Goal: Information Seeking & Learning: Learn about a topic

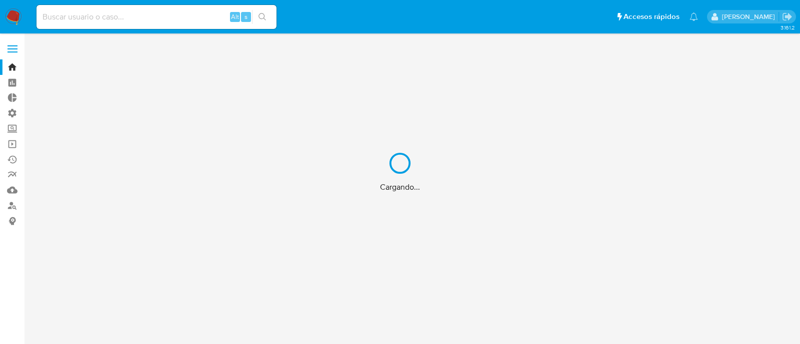
click at [171, 22] on div "Cargando..." at bounding box center [400, 172] width 800 height 344
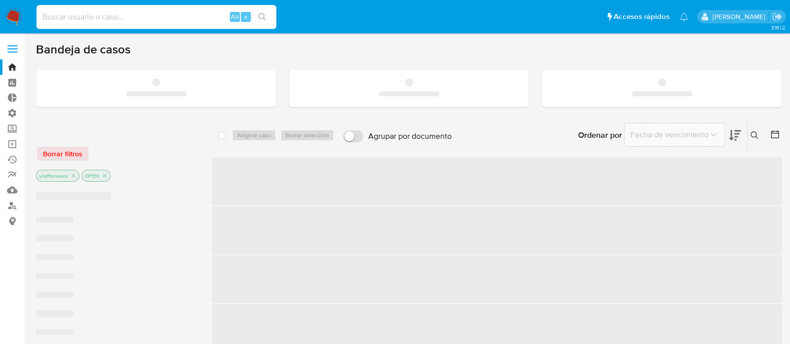
click at [172, 12] on input at bounding box center [156, 16] width 240 height 13
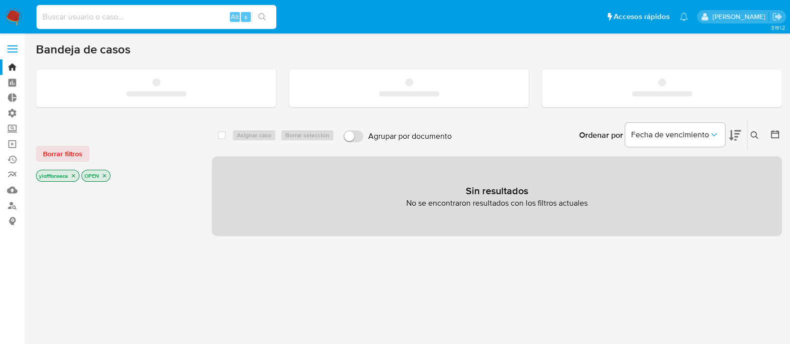
paste input "2287685533"
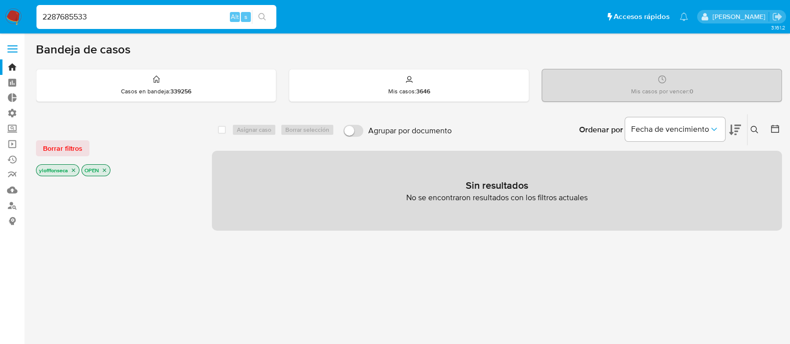
type input "2287685533"
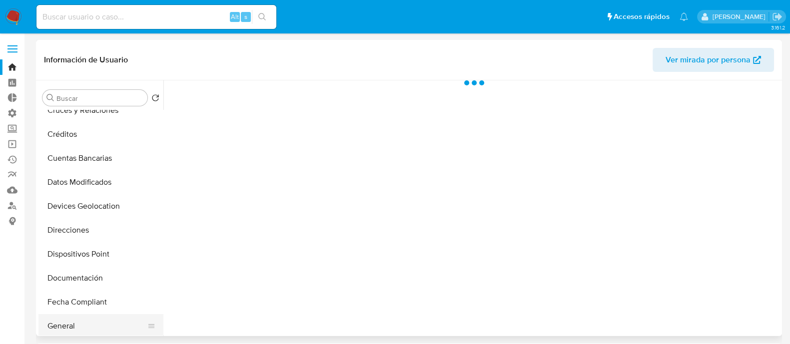
scroll to position [187, 0]
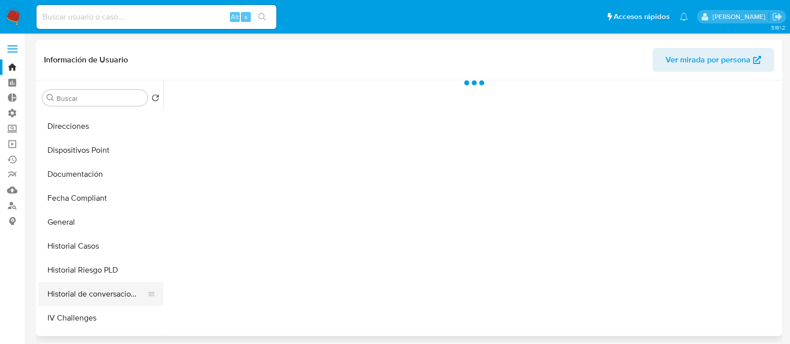
select select "10"
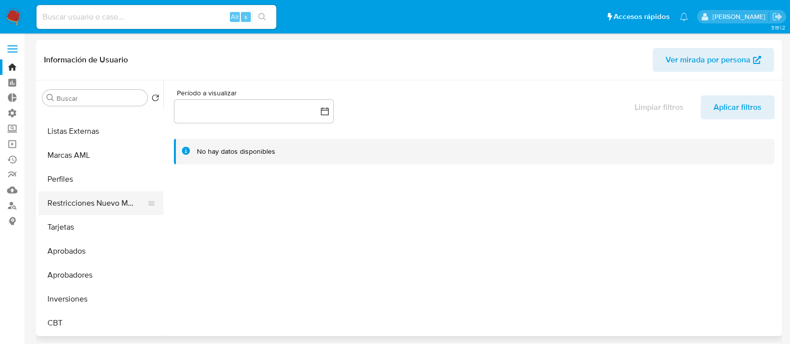
click at [110, 198] on button "Restricciones Nuevo Mundo" at bounding box center [96, 203] width 117 height 24
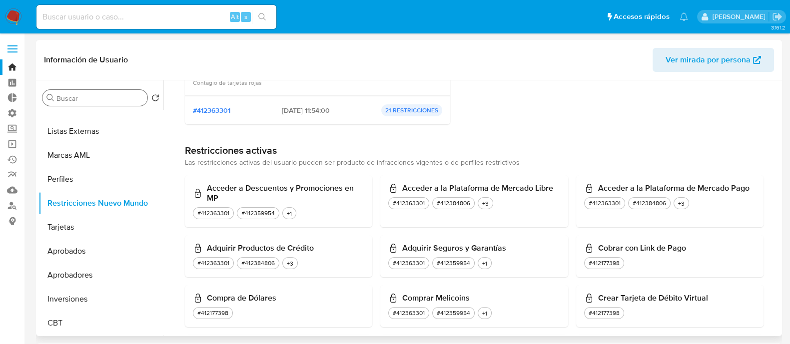
scroll to position [518, 0]
click at [105, 101] on input "Buscar" at bounding box center [99, 98] width 87 height 9
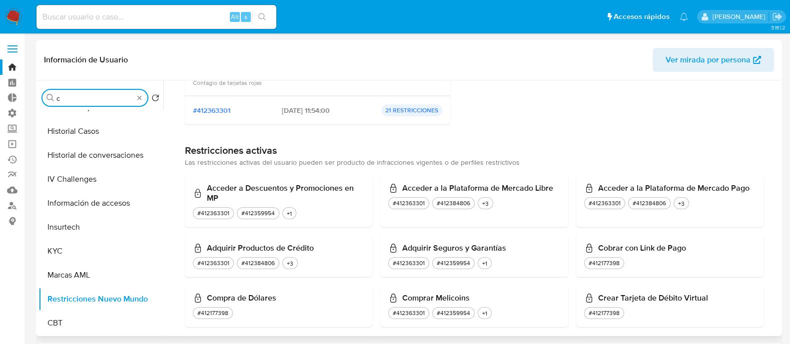
scroll to position [0, 0]
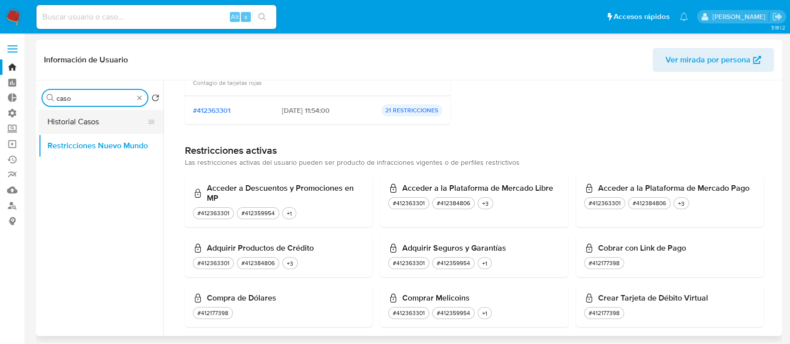
type input "caso"
click at [110, 124] on button "Historial Casos" at bounding box center [96, 122] width 117 height 24
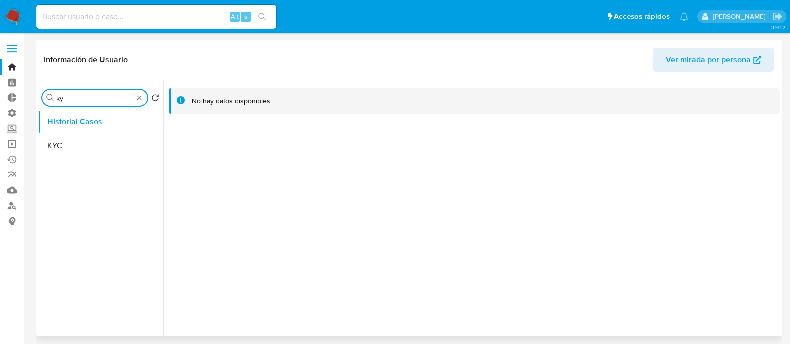
type input "k"
type input "rest"
click at [94, 136] on button "Restricciones Nuevo Mundo" at bounding box center [96, 146] width 117 height 24
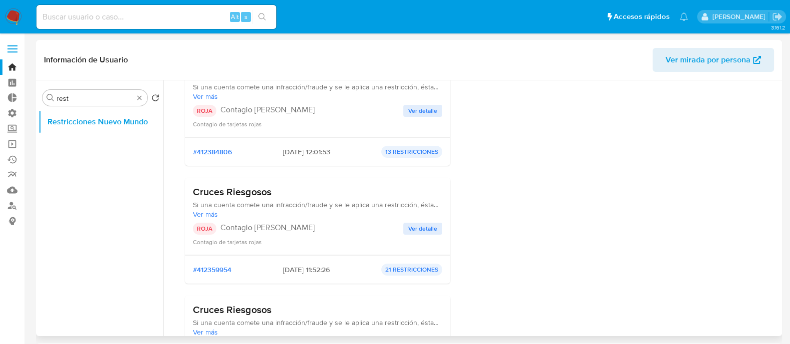
scroll to position [124, 0]
click at [425, 152] on p "13 RESTRICCIONES" at bounding box center [411, 151] width 61 height 12
click at [436, 105] on button "Ver detalle" at bounding box center [422, 110] width 39 height 12
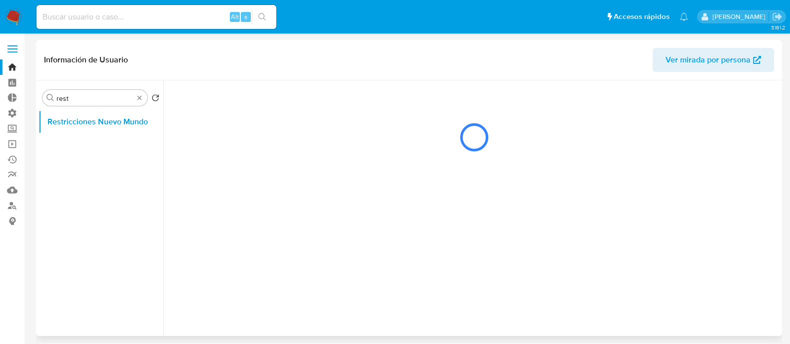
scroll to position [0, 0]
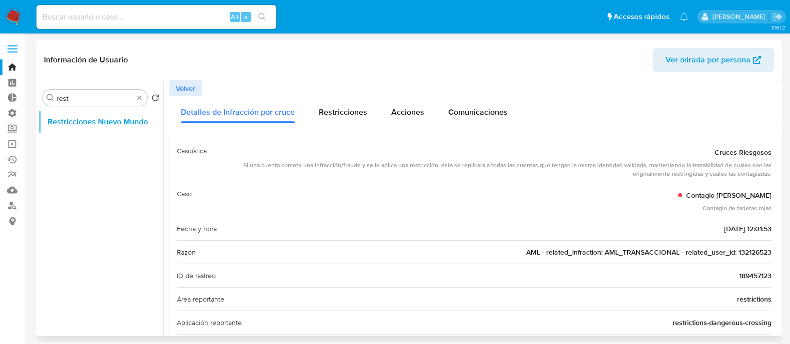
click at [740, 256] on span "AML - related_infraction: AML_TRANSACCIONAL - related_user_id: 132126523" at bounding box center [648, 252] width 245 height 10
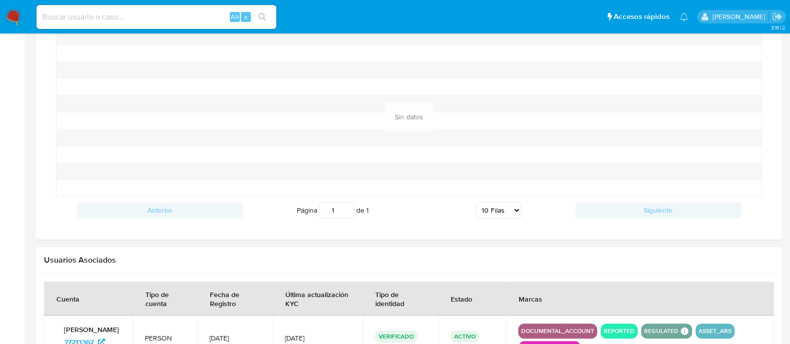
scroll to position [1045, 0]
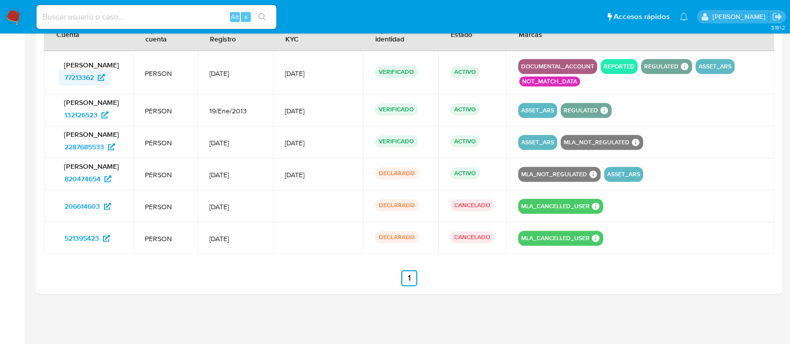
click at [76, 79] on span "77213362" at bounding box center [78, 77] width 29 height 16
click at [84, 179] on span "820474654" at bounding box center [82, 179] width 36 height 16
click at [74, 206] on span "206614603" at bounding box center [81, 206] width 35 height 16
click at [79, 238] on span "521395423" at bounding box center [81, 238] width 34 height 16
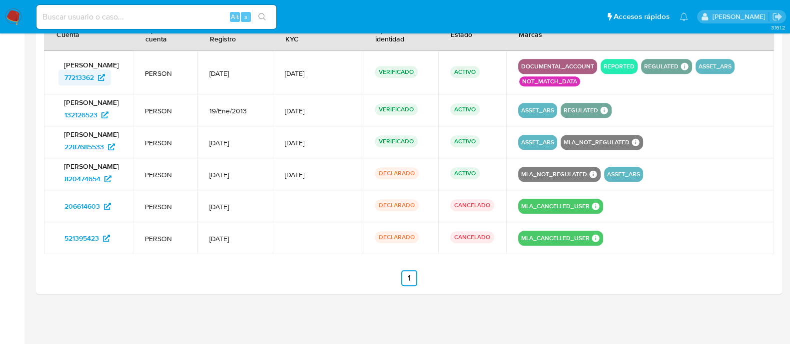
click at [70, 77] on span "77213362" at bounding box center [78, 77] width 29 height 16
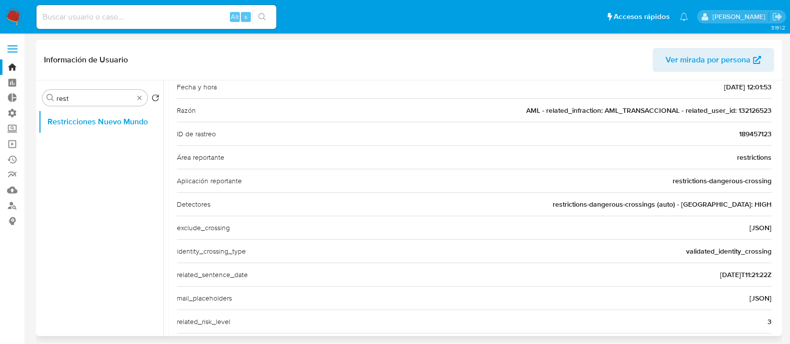
scroll to position [143, 0]
drag, startPoint x: 496, startPoint y: 108, endPoint x: 768, endPoint y: 107, distance: 272.0
click at [768, 107] on div "Casuística Cruces Riesgosos Si una cuenta comete una infracción/fraude y se le …" at bounding box center [474, 282] width 611 height 587
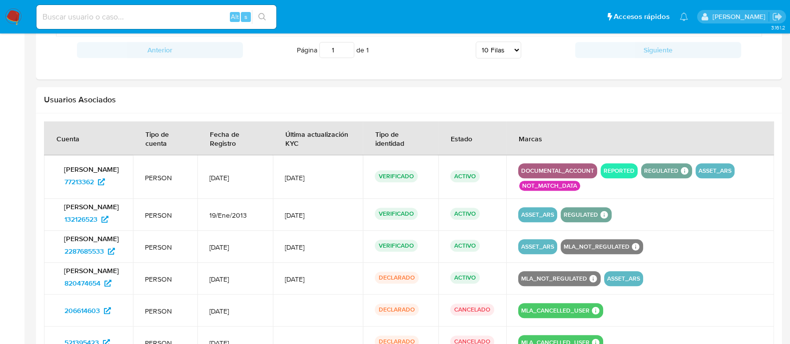
scroll to position [1045, 0]
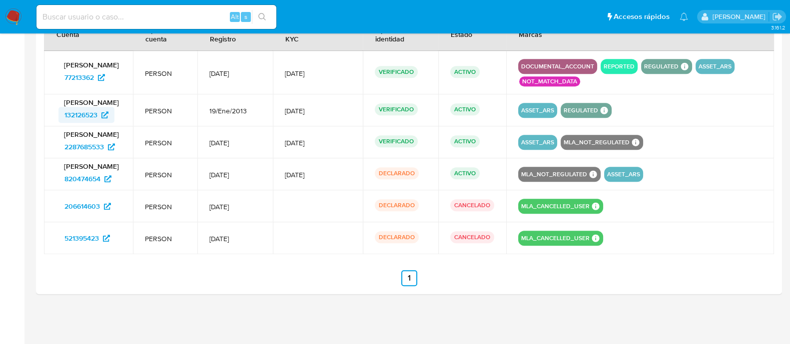
click at [87, 115] on span "132126523" at bounding box center [80, 115] width 33 height 16
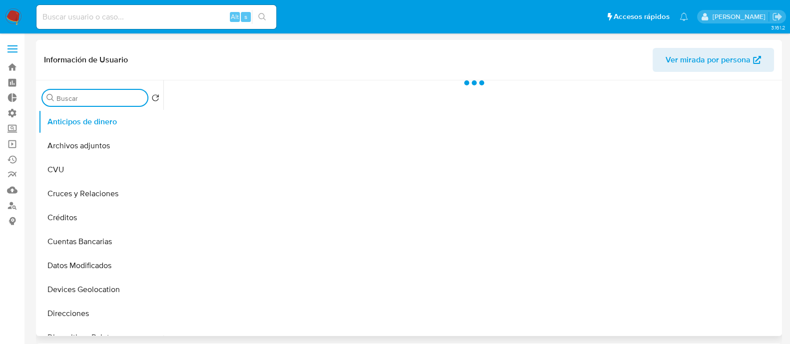
click at [98, 96] on input "Buscar" at bounding box center [99, 98] width 87 height 9
select select "10"
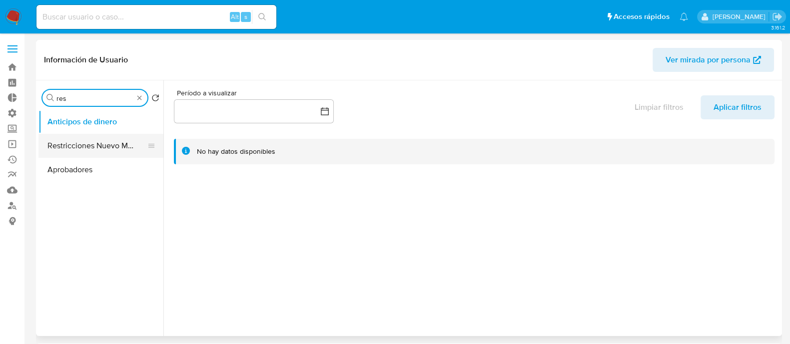
type input "res"
click at [95, 145] on button "Restricciones Nuevo Mundo" at bounding box center [96, 146] width 117 height 24
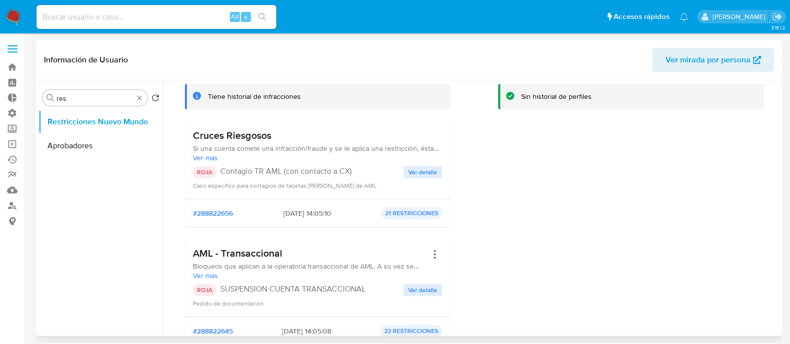
scroll to position [187, 0]
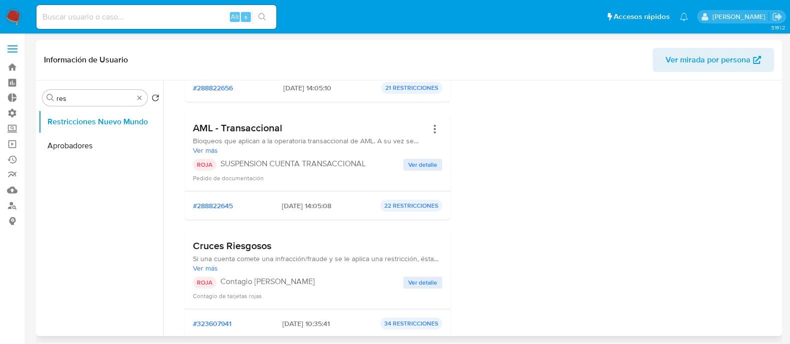
click at [206, 268] on span "Ver más" at bounding box center [317, 268] width 249 height 9
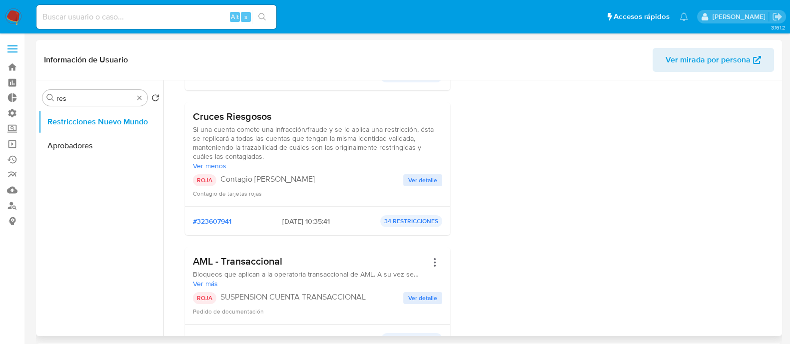
scroll to position [375, 0]
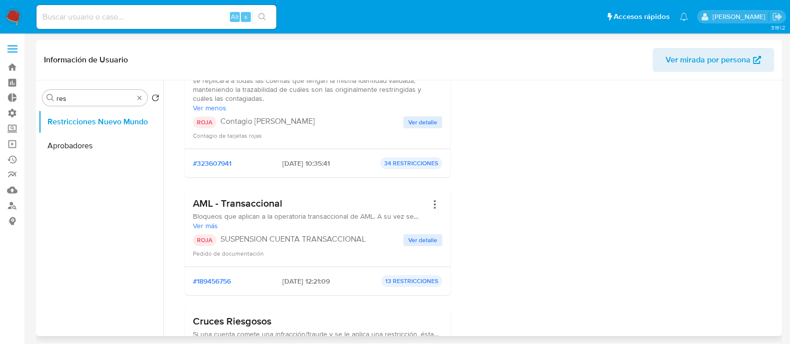
click at [212, 160] on span "#323607941" at bounding box center [212, 163] width 38 height 9
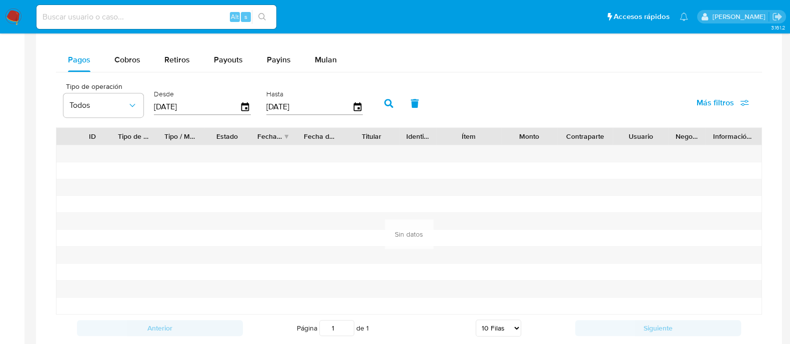
scroll to position [995, 0]
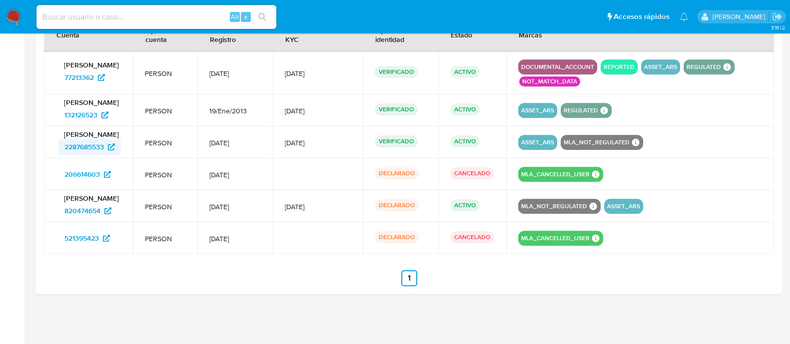
click at [82, 151] on span "2287685533" at bounding box center [83, 147] width 39 height 16
click at [91, 112] on span "132126523" at bounding box center [80, 115] width 33 height 16
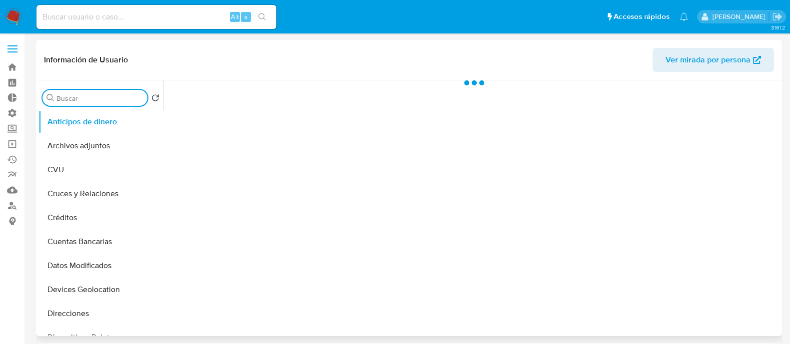
click at [72, 102] on input "Buscar" at bounding box center [99, 98] width 87 height 9
type input "res"
select select "10"
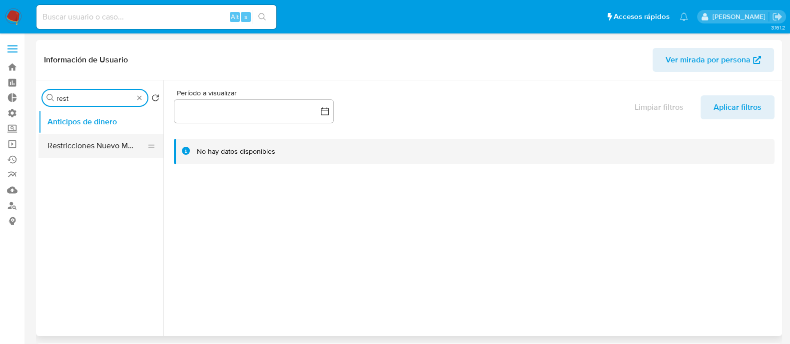
type input "rest"
click at [103, 148] on button "Restricciones Nuevo Mundo" at bounding box center [96, 146] width 117 height 24
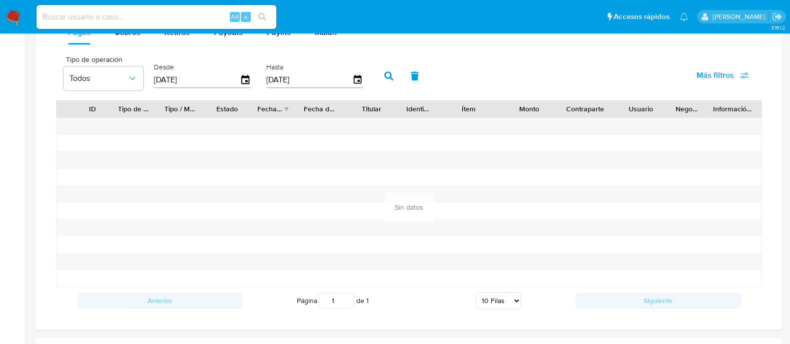
scroll to position [983, 0]
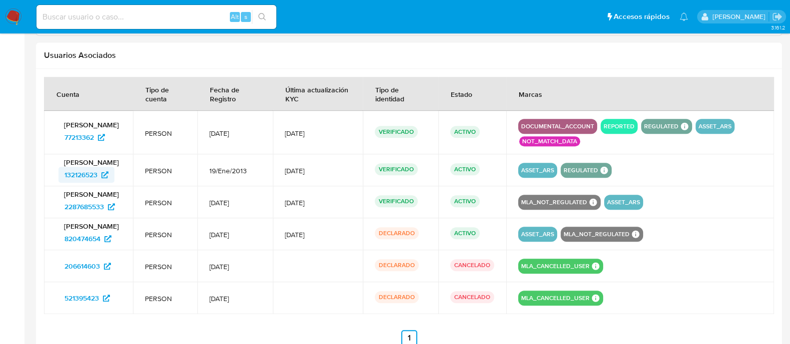
click at [86, 181] on span "132126523" at bounding box center [80, 175] width 33 height 16
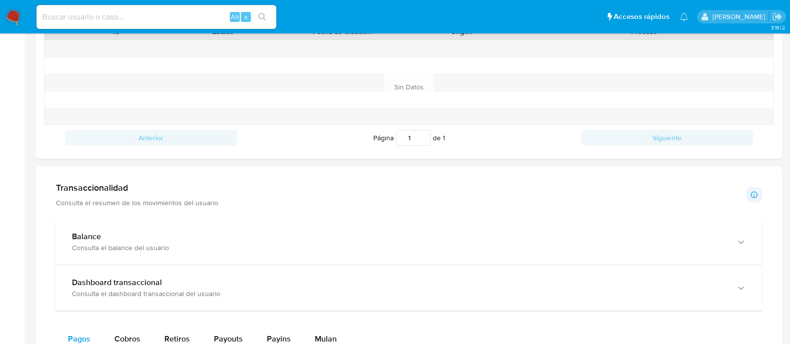
scroll to position [79, 0]
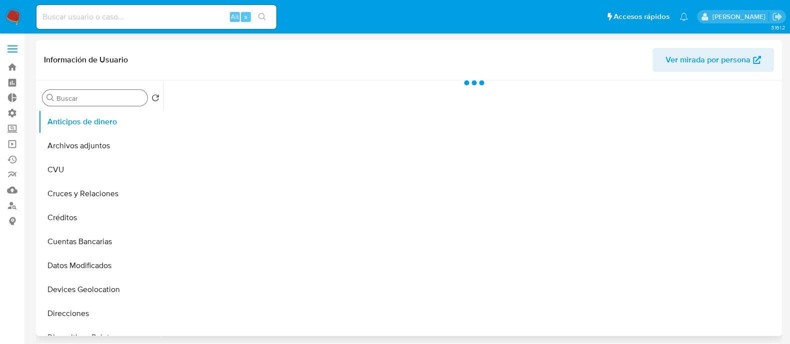
select select "10"
click at [86, 93] on div "Buscar" at bounding box center [94, 98] width 105 height 16
click at [86, 94] on input "Buscar" at bounding box center [99, 98] width 87 height 9
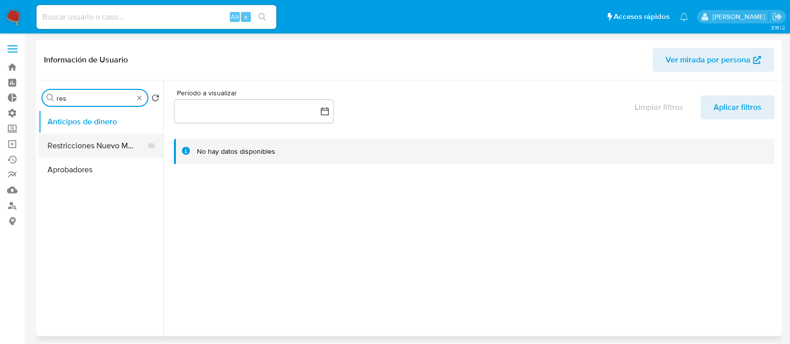
click at [94, 146] on button "Restricciones Nuevo Mundo" at bounding box center [96, 146] width 117 height 24
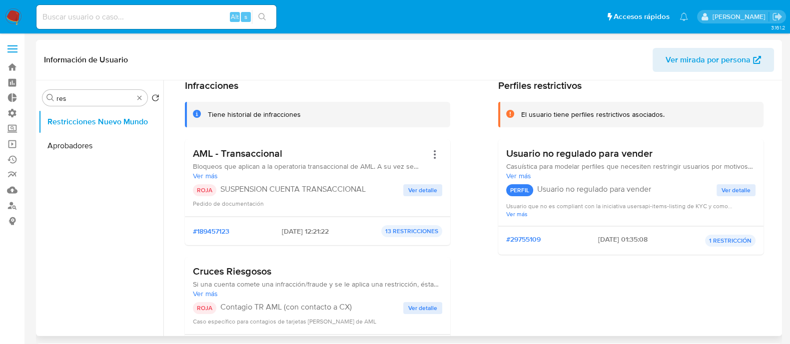
scroll to position [62, 0]
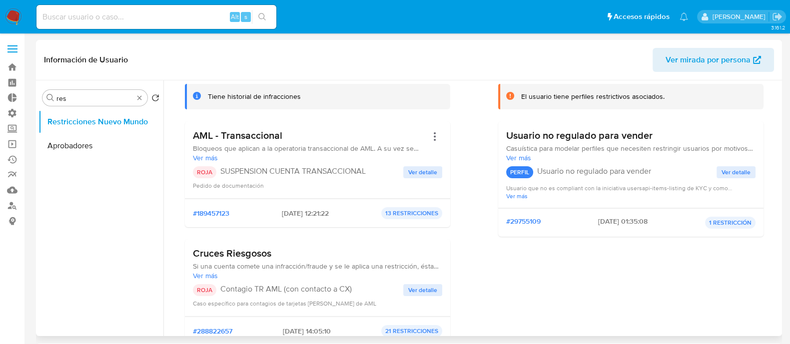
click at [423, 171] on span "Ver detalle" at bounding box center [422, 172] width 29 height 10
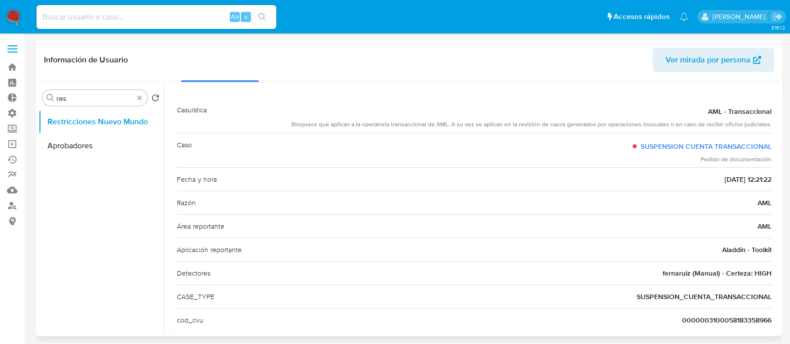
scroll to position [57, 0]
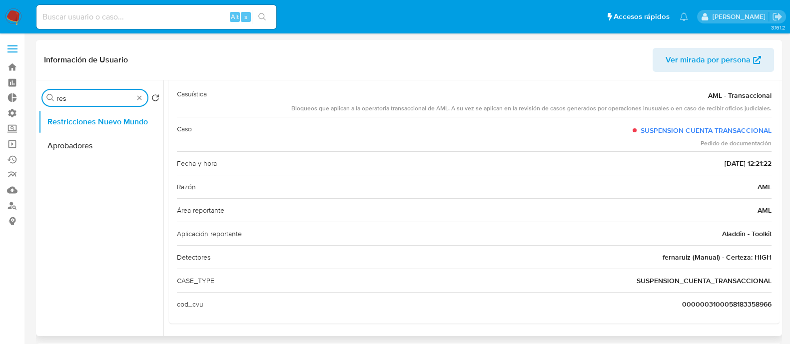
click at [90, 98] on input "res" at bounding box center [94, 98] width 77 height 9
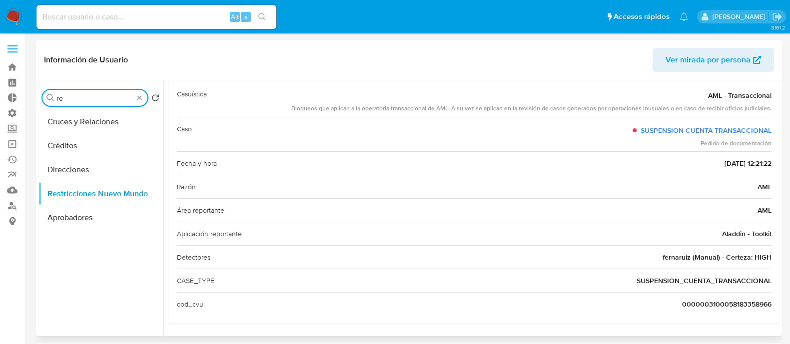
type input "r"
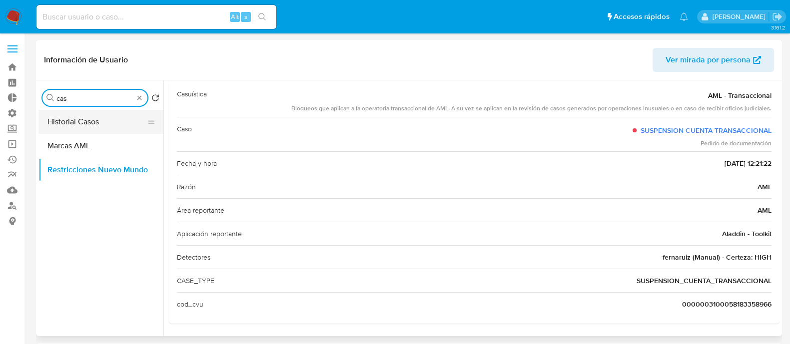
type input "cas"
click at [110, 119] on button "Historial Casos" at bounding box center [96, 122] width 117 height 24
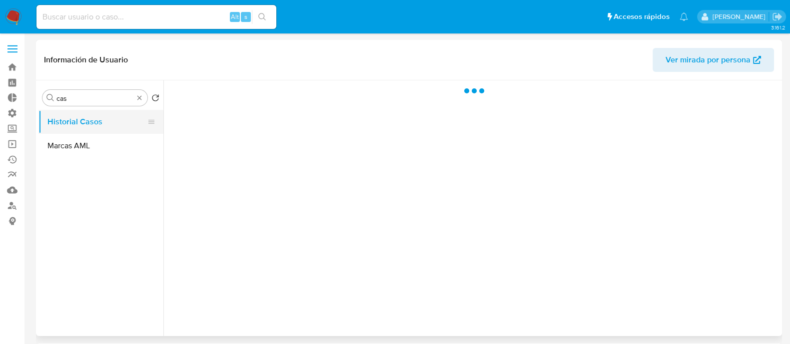
scroll to position [0, 0]
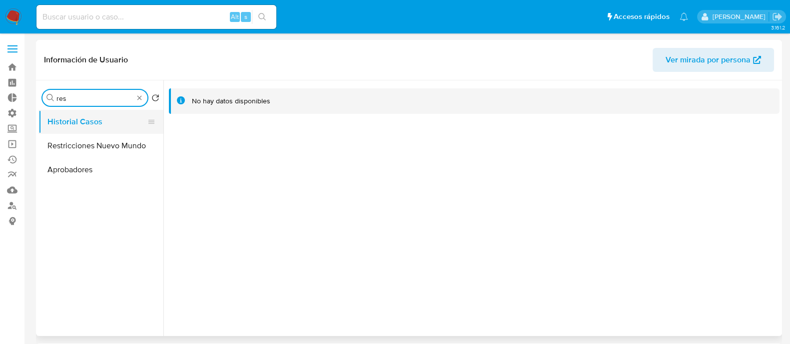
type input "res"
click at [89, 130] on button "Historial Casos" at bounding box center [96, 122] width 117 height 24
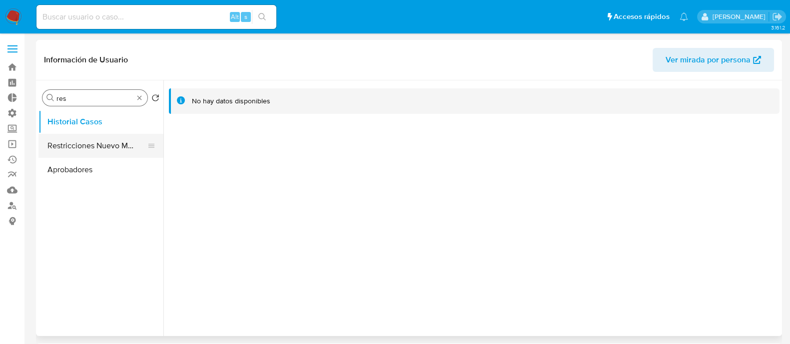
click at [72, 150] on button "Restricciones Nuevo Mundo" at bounding box center [96, 146] width 117 height 24
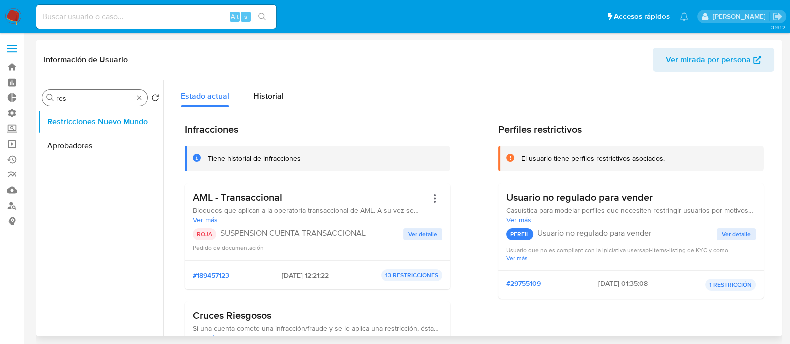
click at [409, 234] on span "Ver detalle" at bounding box center [422, 234] width 29 height 10
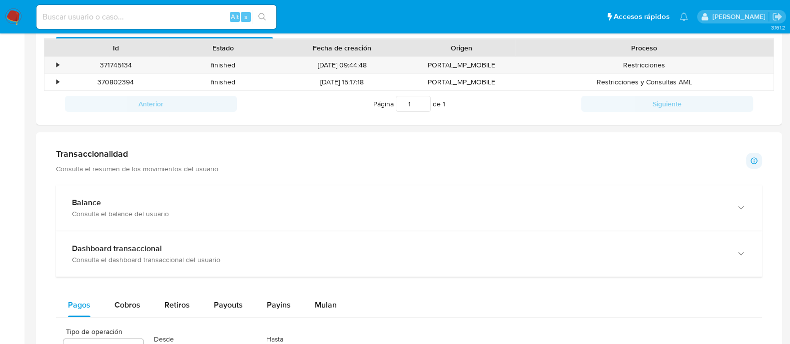
scroll to position [312, 0]
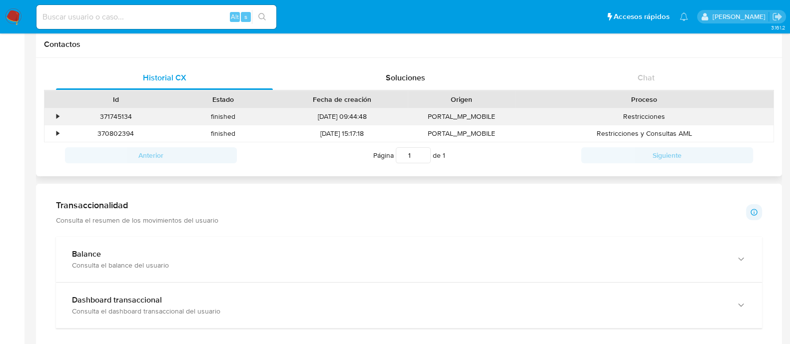
click at [57, 120] on div "•" at bounding box center [57, 116] width 2 height 9
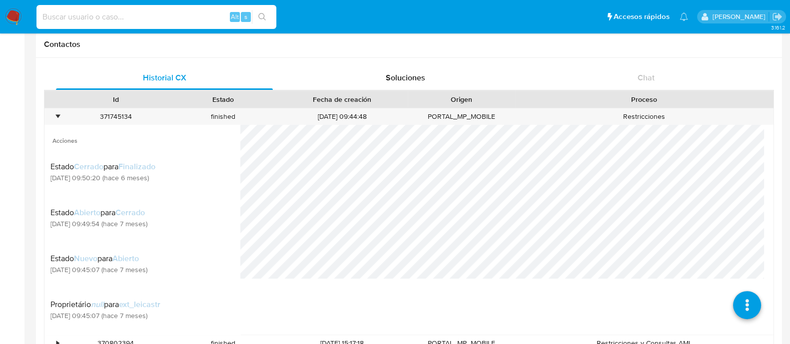
click at [161, 11] on input at bounding box center [156, 16] width 240 height 13
paste input "370802394"
type input "370802394"
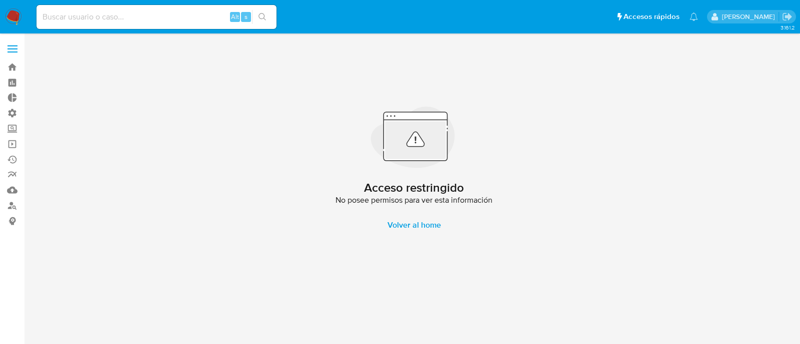
click at [113, 17] on input at bounding box center [156, 16] width 240 height 13
paste input "370802394"
type input "370802394"
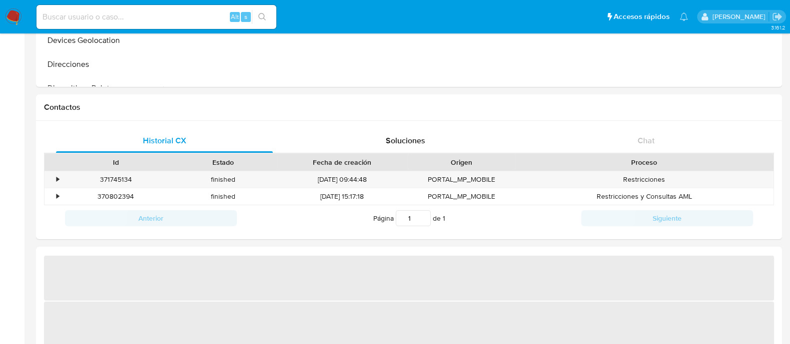
select select "10"
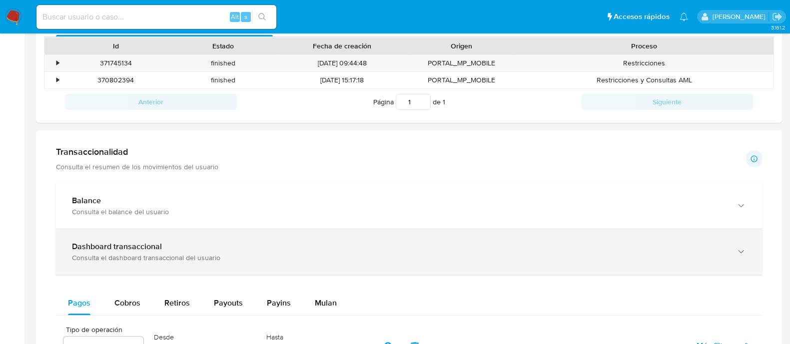
scroll to position [375, 0]
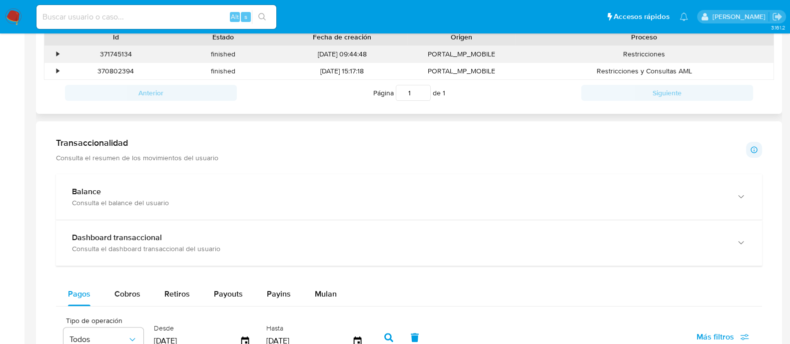
click at [62, 58] on div "371745134" at bounding box center [115, 54] width 107 height 16
click at [56, 54] on div "•" at bounding box center [57, 53] width 2 height 9
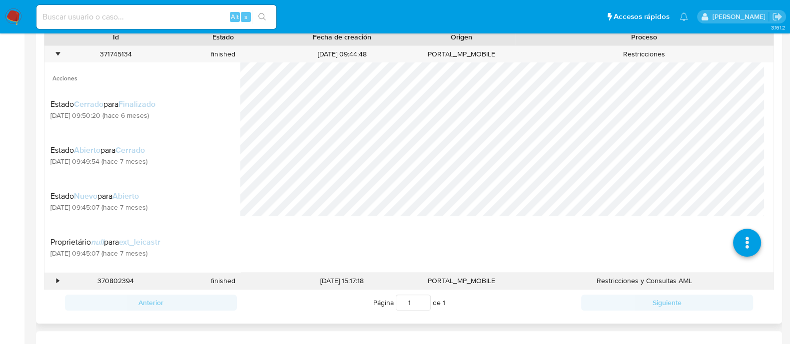
click at [54, 281] on div "•" at bounding box center [52, 281] width 17 height 16
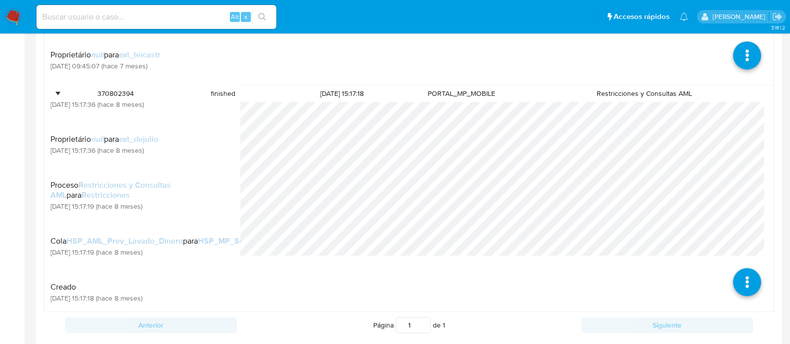
scroll to position [497, 0]
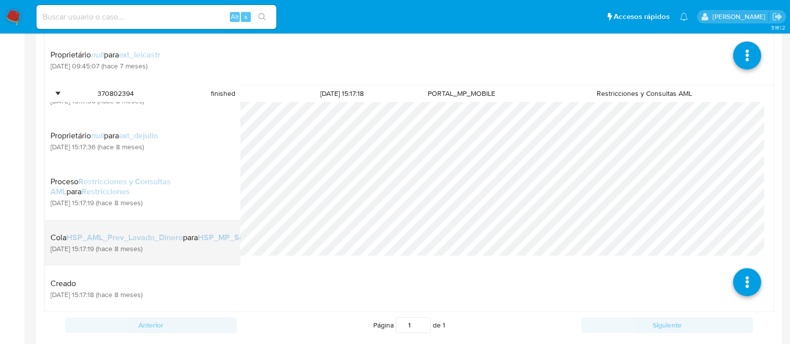
click at [151, 232] on span "HSP_AML_Prev_Lavado_Dinero" at bounding box center [124, 237] width 116 height 11
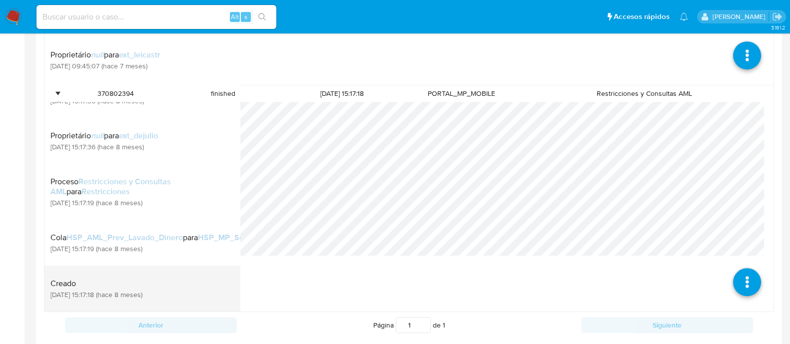
click at [142, 291] on span "19/02/2025 15:17:18 (hace 8 meses)" at bounding box center [96, 294] width 92 height 9
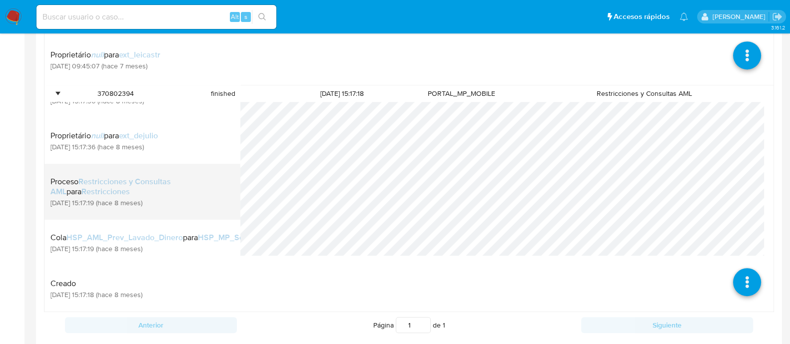
click at [107, 198] on span "19/02/2025 15:17:19 (hace 8 meses)" at bounding box center [139, 202] width 178 height 9
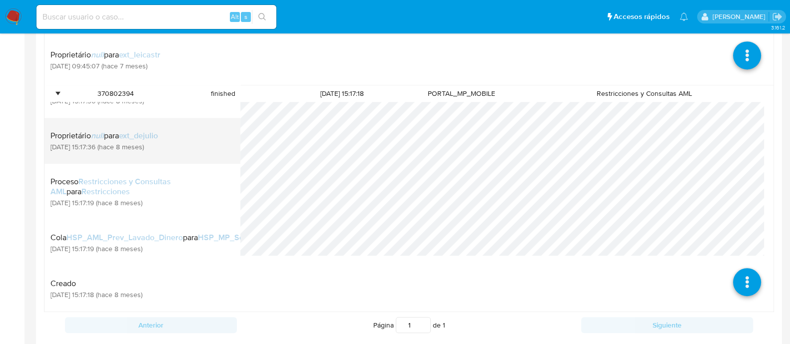
click at [121, 145] on div "Proprietário null para ext_dejulio 19/02/2025 15:17:36 (hace 8 meses)" at bounding box center [139, 141] width 178 height 34
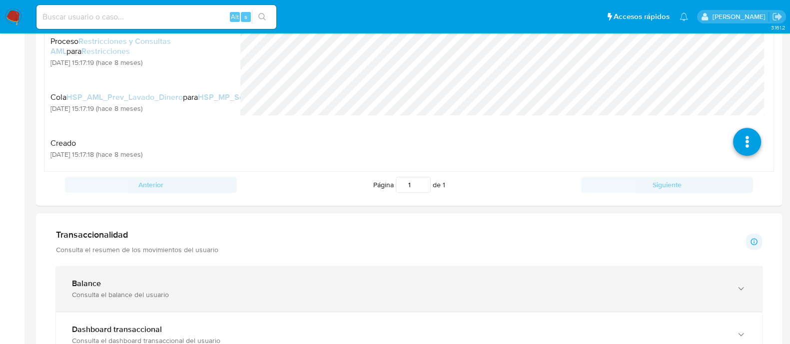
scroll to position [874, 0]
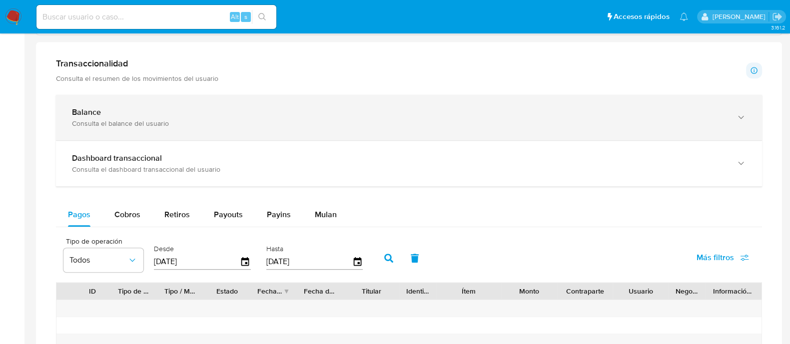
click at [117, 120] on div "Consulta el balance del usuario" at bounding box center [399, 123] width 654 height 9
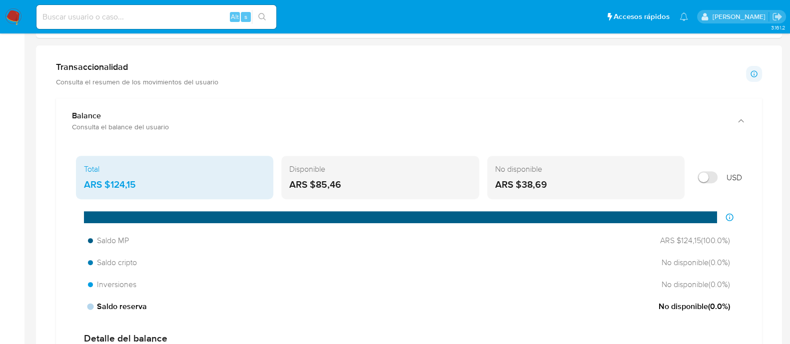
scroll to position [325, 0]
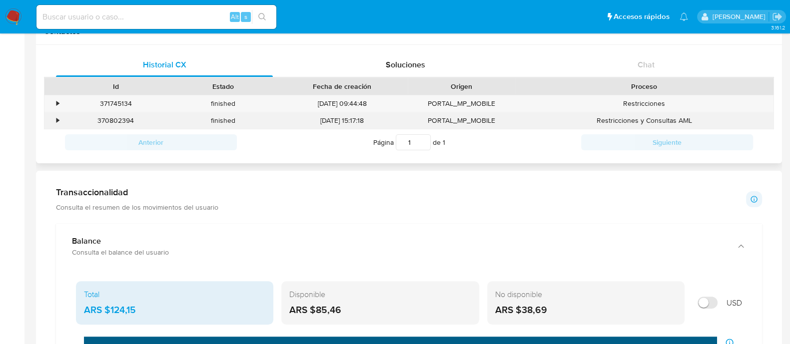
click at [53, 119] on div "•" at bounding box center [52, 120] width 17 height 16
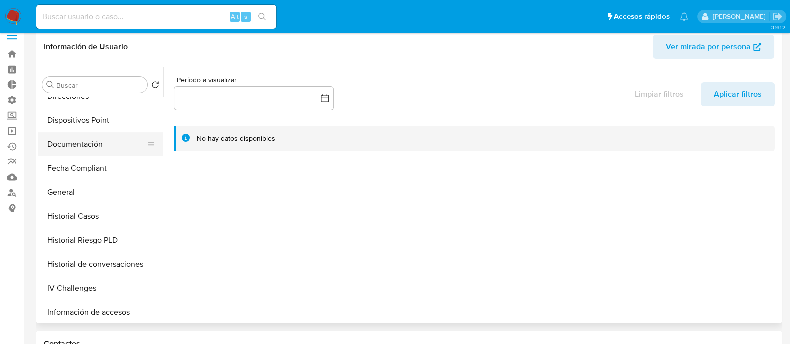
scroll to position [249, 0]
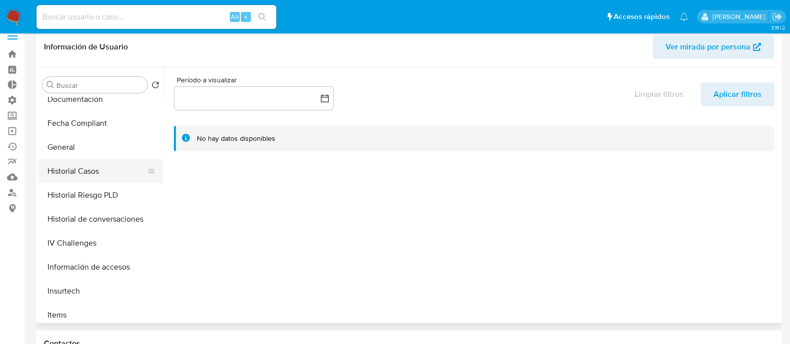
click at [83, 173] on button "Historial Casos" at bounding box center [96, 171] width 117 height 24
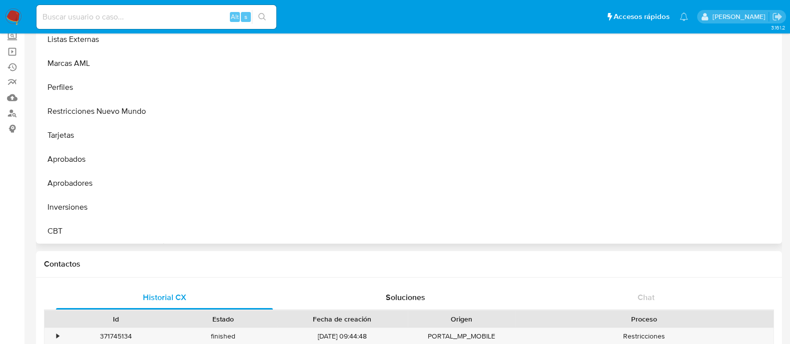
scroll to position [138, 0]
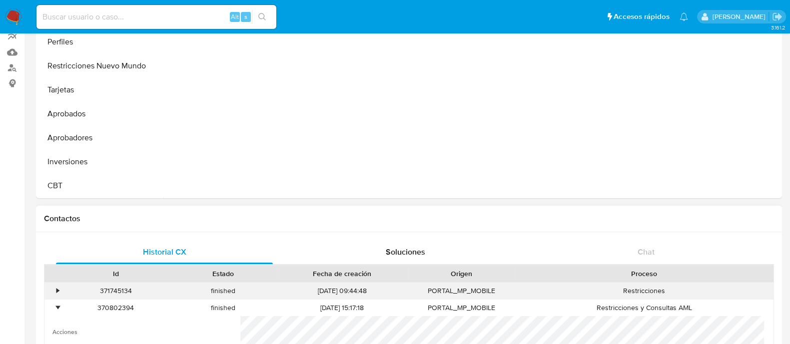
click at [47, 285] on div "•" at bounding box center [52, 291] width 17 height 16
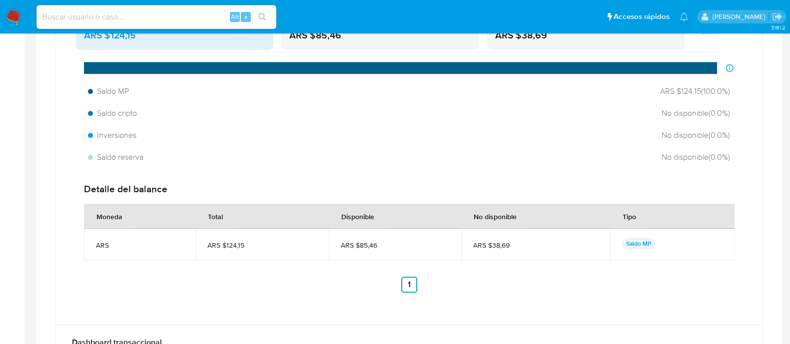
scroll to position [955, 0]
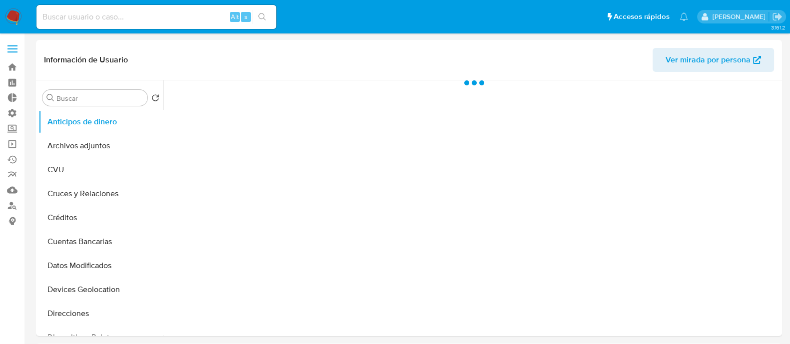
select select "10"
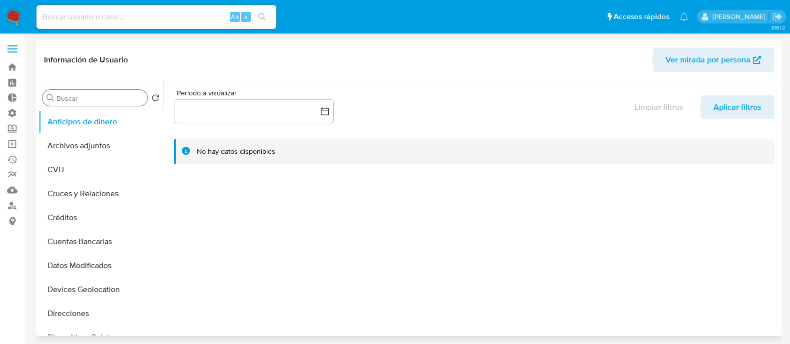
click at [99, 98] on input "Buscar" at bounding box center [99, 98] width 87 height 9
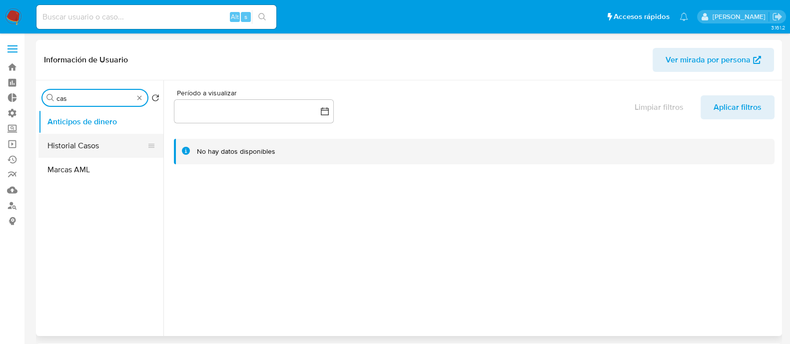
type input "cas"
click at [107, 146] on button "Historial Casos" at bounding box center [96, 146] width 117 height 24
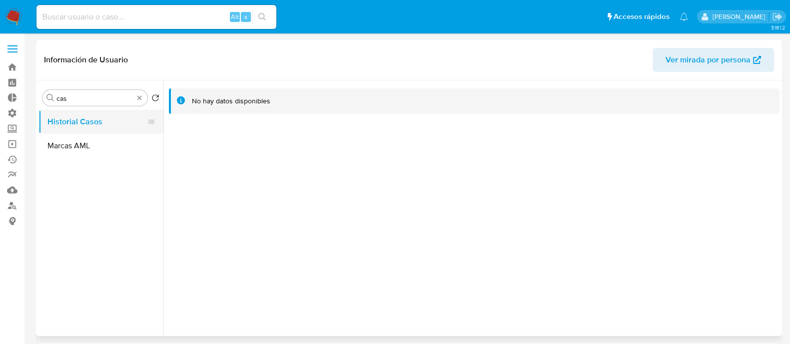
click at [96, 131] on button "Historial Casos" at bounding box center [96, 122] width 117 height 24
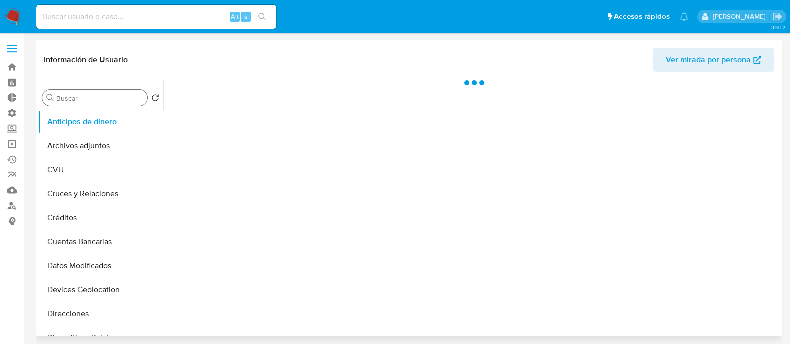
click at [76, 104] on div "Buscar" at bounding box center [94, 98] width 105 height 16
click at [76, 98] on input "Buscar" at bounding box center [99, 98] width 87 height 9
select select "10"
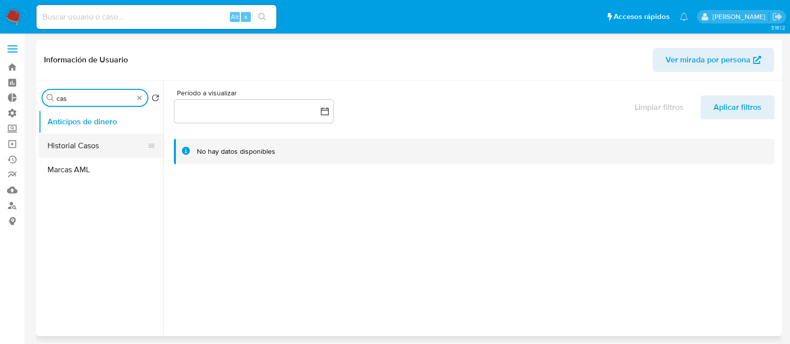
type input "cas"
click at [76, 139] on button "Historial Casos" at bounding box center [96, 146] width 117 height 24
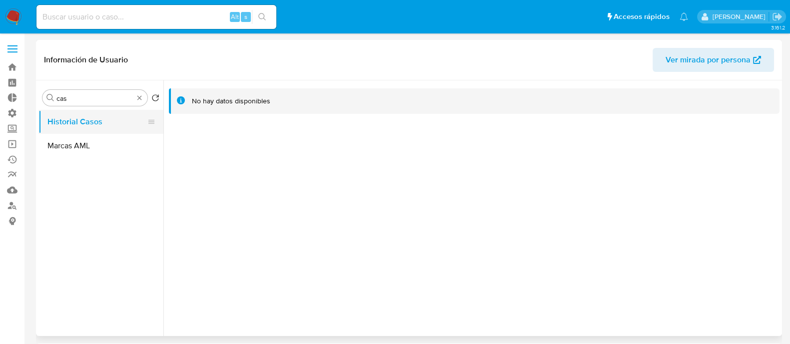
click at [93, 122] on button "Historial Casos" at bounding box center [96, 122] width 117 height 24
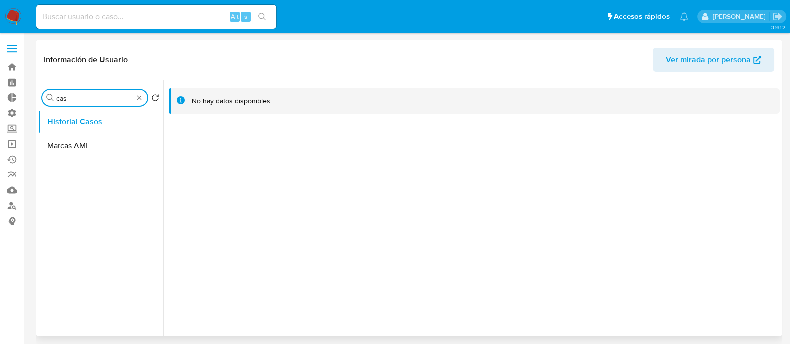
click at [110, 98] on input "cas" at bounding box center [94, 98] width 77 height 9
click at [120, 126] on button "Historial Casos" at bounding box center [96, 122] width 117 height 24
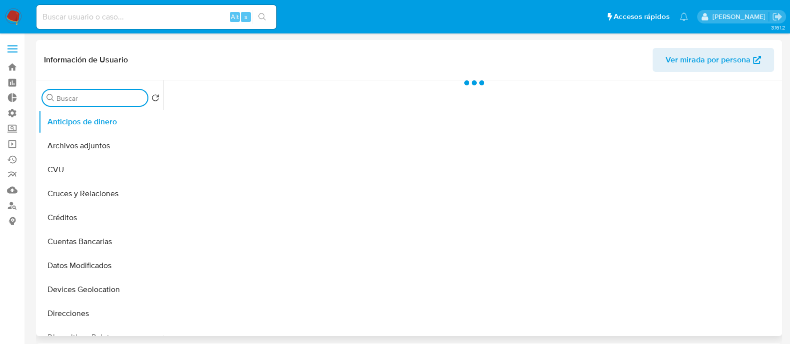
click at [91, 95] on input "Buscar" at bounding box center [99, 98] width 87 height 9
select select "10"
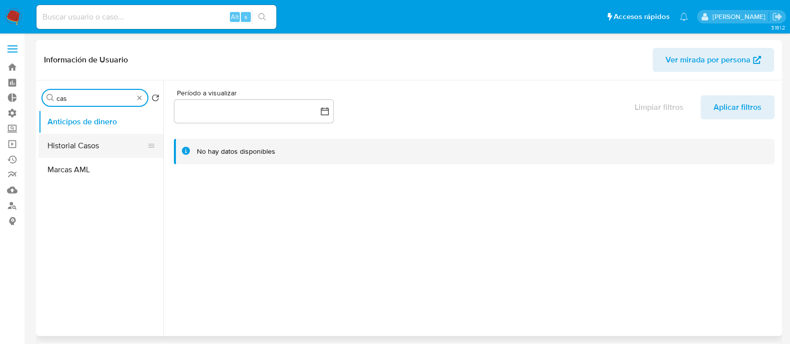
type input "cas"
click at [104, 144] on button "Historial Casos" at bounding box center [96, 146] width 117 height 24
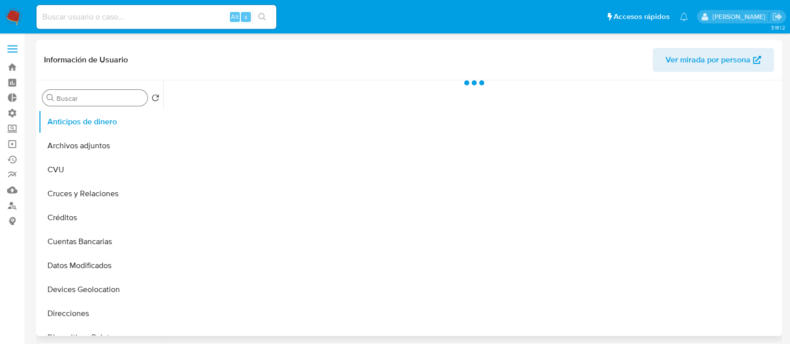
click at [108, 99] on input "Buscar" at bounding box center [99, 98] width 87 height 9
type input "ca"
select select "10"
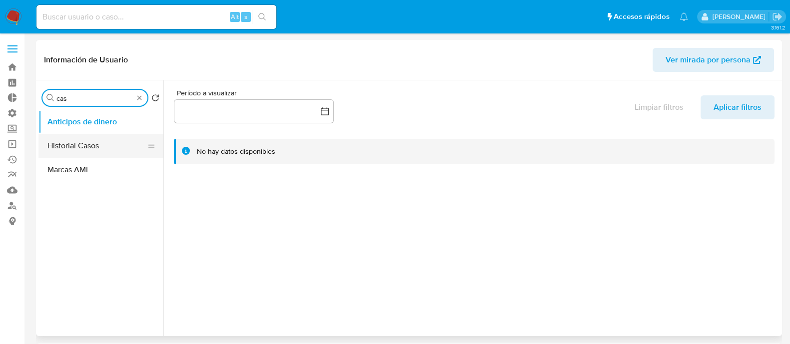
type input "cas"
click at [112, 147] on button "Historial Casos" at bounding box center [96, 146] width 117 height 24
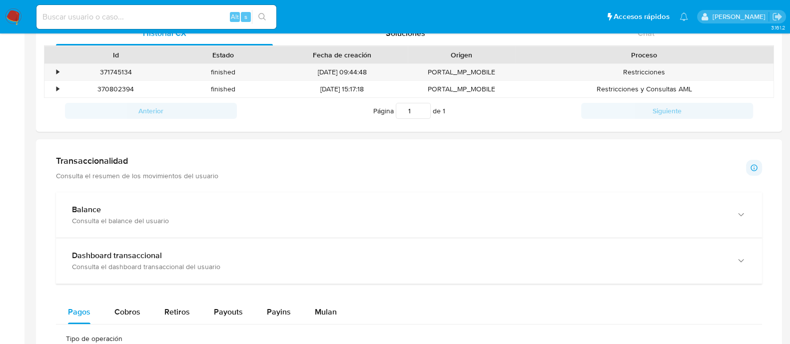
scroll to position [312, 0]
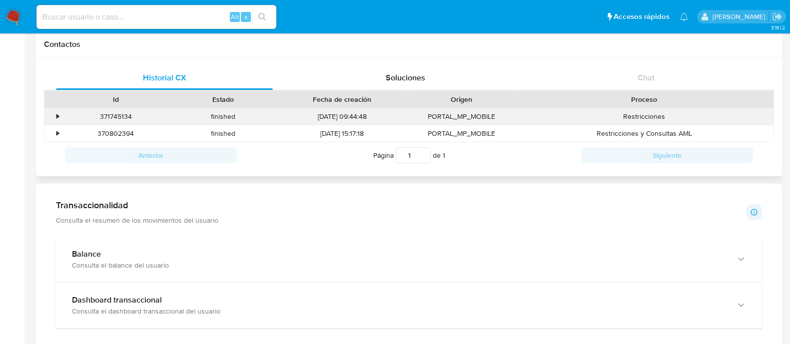
click at [54, 121] on div "•" at bounding box center [52, 116] width 17 height 16
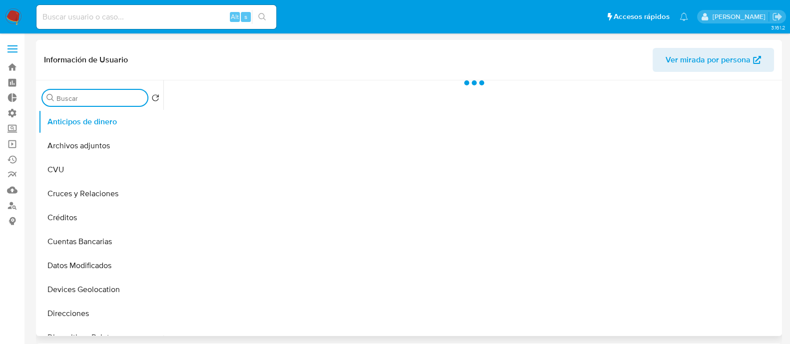
click at [99, 100] on input "Buscar" at bounding box center [99, 98] width 87 height 9
select select "10"
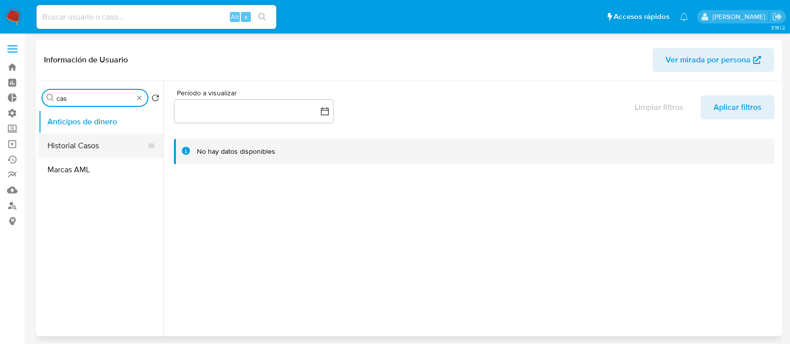
click at [82, 136] on button "Historial Casos" at bounding box center [96, 146] width 117 height 24
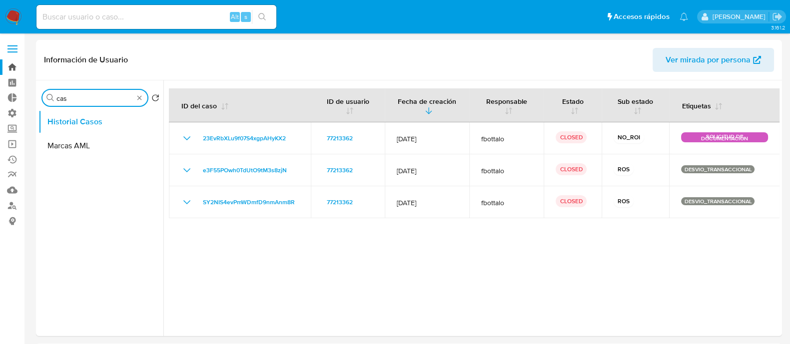
drag, startPoint x: 78, startPoint y: 97, endPoint x: 12, endPoint y: 69, distance: 71.9
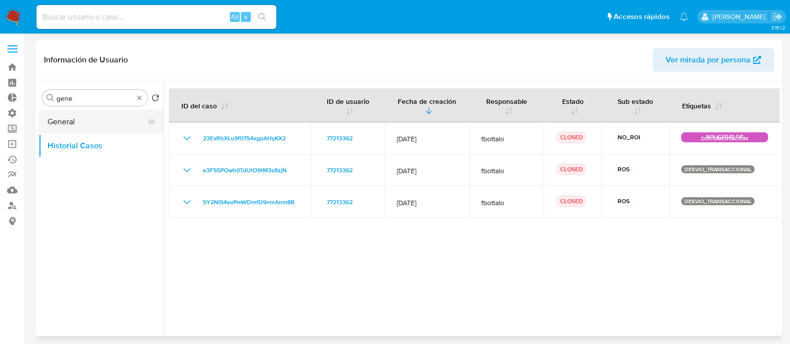
click at [86, 128] on button "General" at bounding box center [96, 122] width 117 height 24
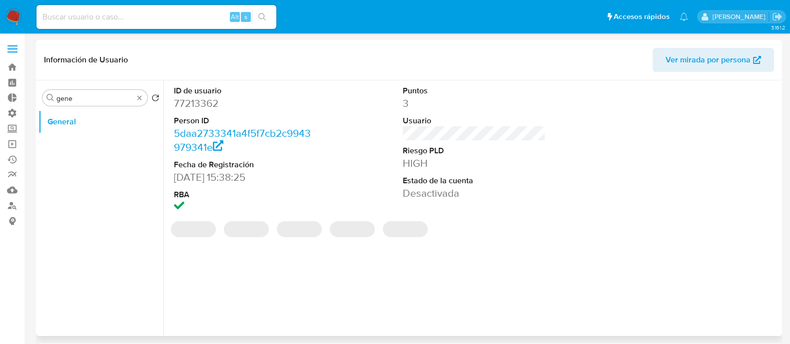
click at [212, 105] on dd "77213362" at bounding box center [245, 103] width 143 height 14
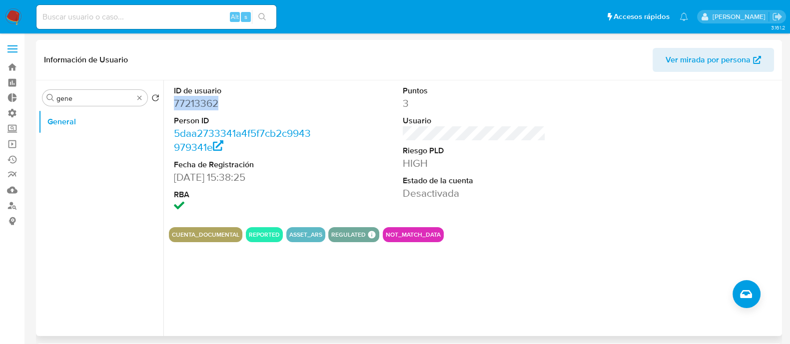
copy dd "77213362"
click at [91, 108] on div "Buscar gene Volver al orden por defecto General" at bounding box center [100, 209] width 125 height 254
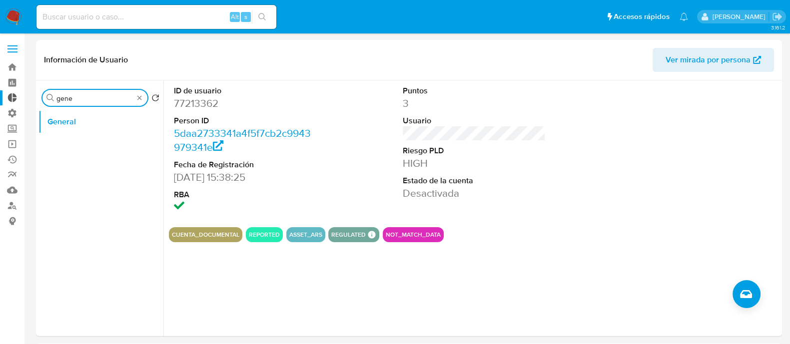
drag, startPoint x: 99, startPoint y: 96, endPoint x: 0, endPoint y: 67, distance: 103.5
type input "cas"
click at [104, 147] on button "Historial Casos" at bounding box center [96, 146] width 117 height 24
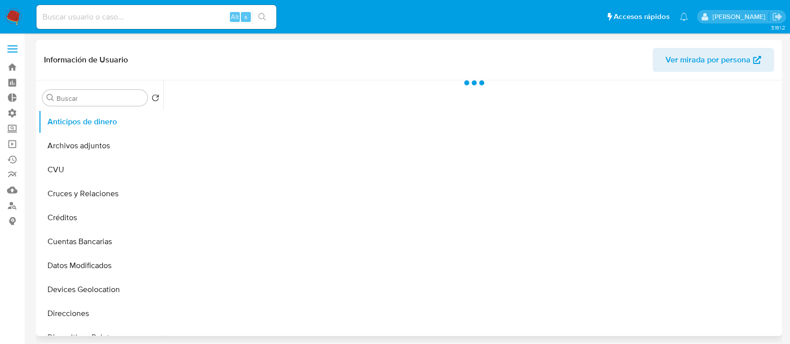
select select "10"
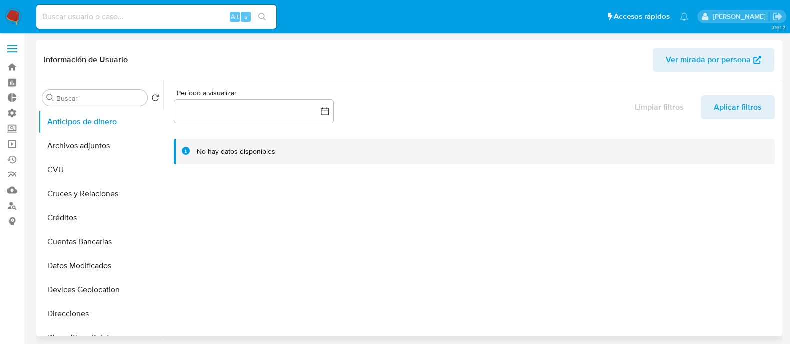
click at [293, 234] on div at bounding box center [471, 208] width 616 height 256
click at [82, 99] on input "Buscar" at bounding box center [99, 98] width 87 height 9
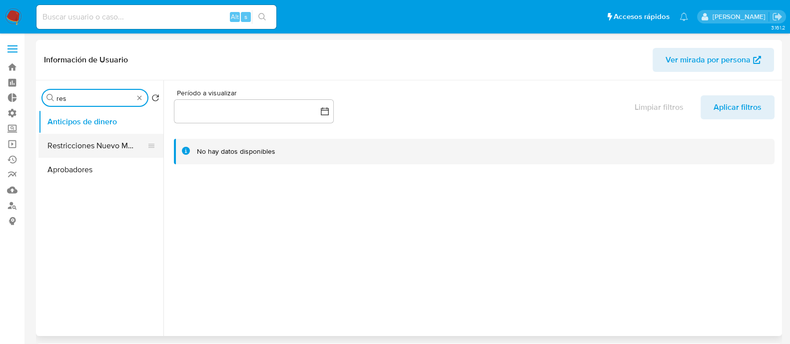
type input "res"
click at [108, 156] on button "Restricciones Nuevo Mundo" at bounding box center [96, 146] width 117 height 24
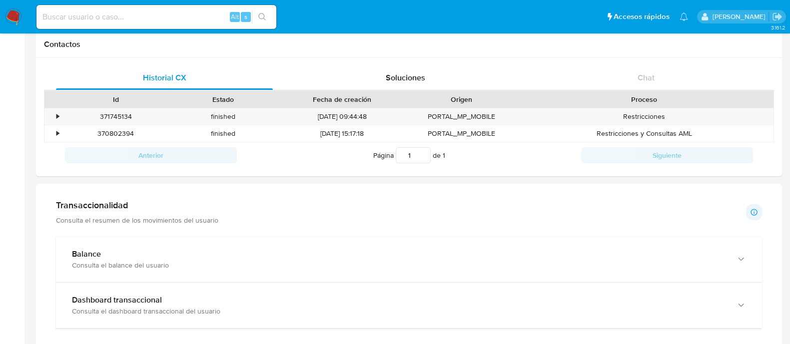
scroll to position [124, 0]
